Goal: Ask a question

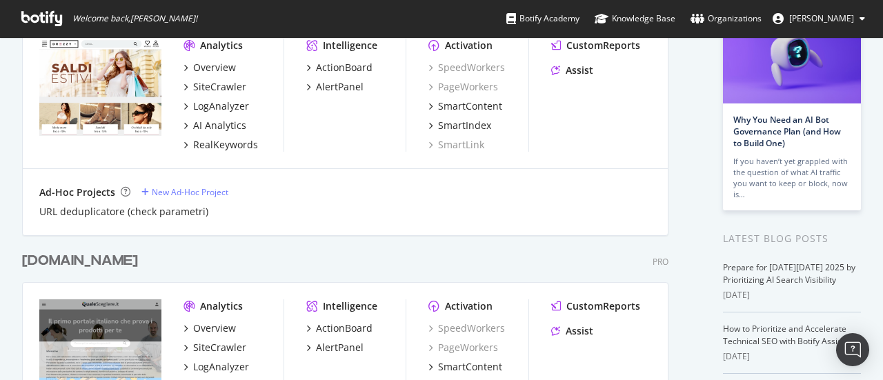
scroll to position [207, 0]
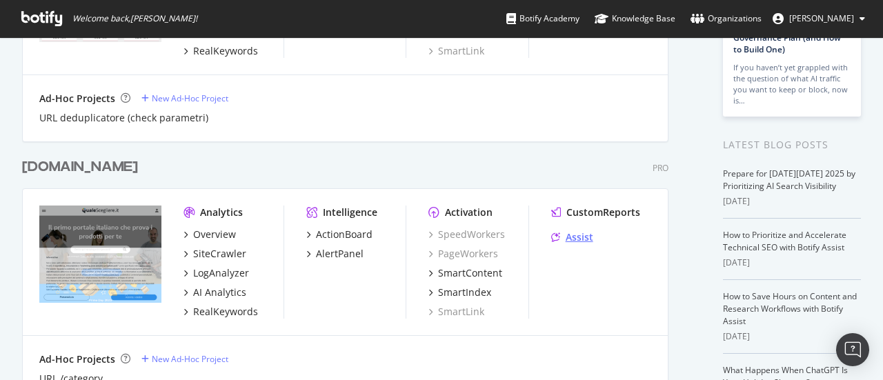
click at [588, 242] on div "Assist" at bounding box center [580, 238] width 28 height 14
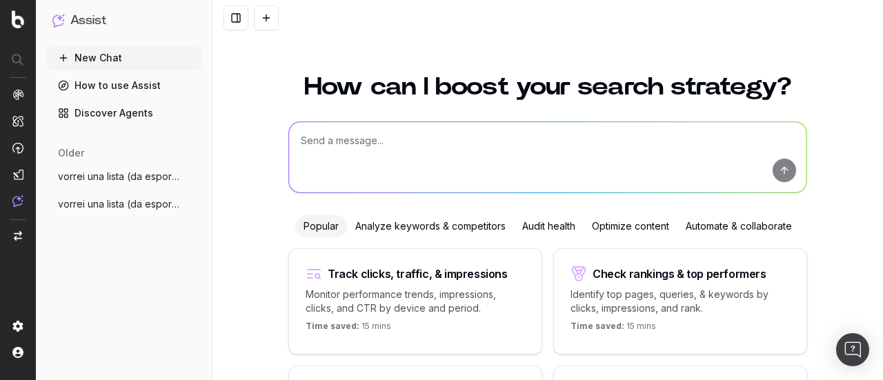
click at [380, 141] on textarea at bounding box center [548, 157] width 518 height 70
paste textarea "@KeywordsClustering"
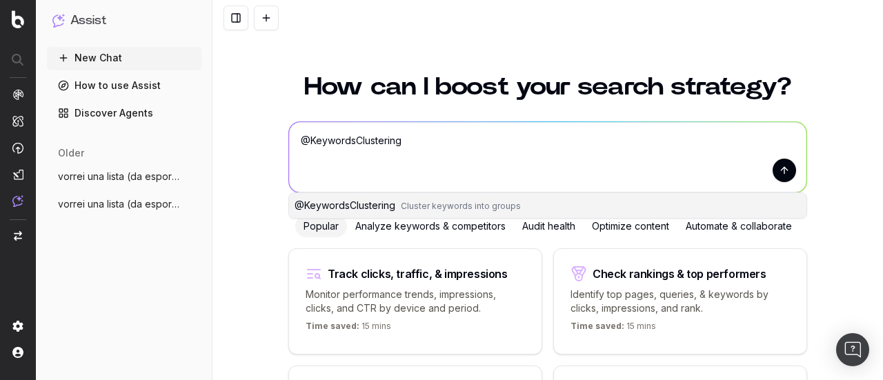
type textarea "@KeywordsClustering"
